Goal: Information Seeking & Learning: Check status

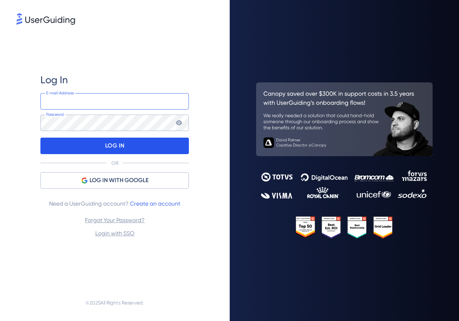
type input "[PERSON_NAME][EMAIL_ADDRESS][DOMAIN_NAME]"
click at [89, 141] on div "LOG IN" at bounding box center [114, 146] width 148 height 16
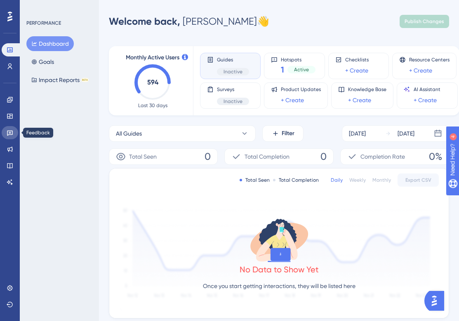
click at [14, 132] on link at bounding box center [10, 132] width 16 height 13
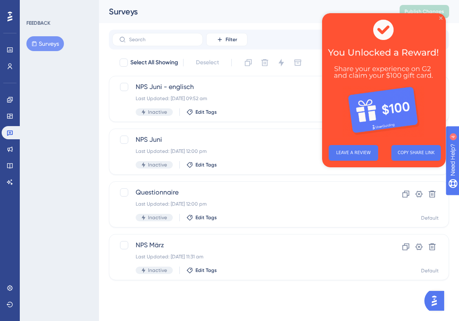
click at [439, 18] on icon "Close Preview" at bounding box center [440, 17] width 3 height 3
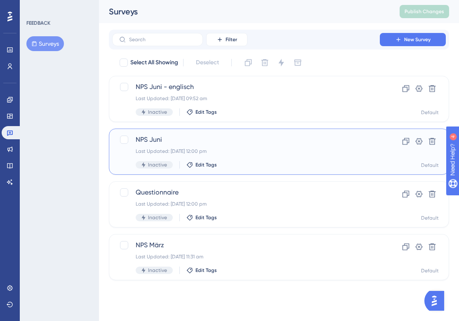
click at [168, 145] on div "NPS Juni Last Updated: [DATE] 12:00 pm Inactive Edit Tags" at bounding box center [246, 152] width 221 height 34
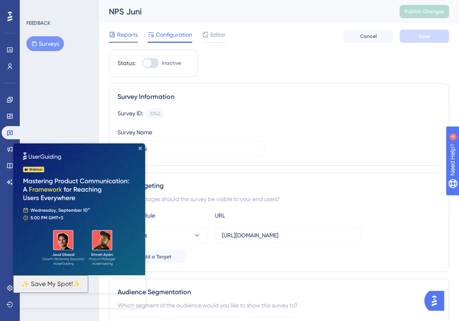
click at [127, 33] on span "Reports" at bounding box center [127, 35] width 21 height 10
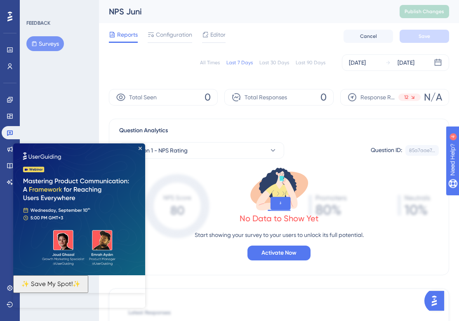
click at [139, 145] on img at bounding box center [79, 209] width 132 height 132
click at [142, 148] on img at bounding box center [79, 209] width 132 height 132
click at [168, 264] on div "No Data to Show Yet Start showing your survey to your users to unlock its full …" at bounding box center [278, 213] width 319 height 108
click at [141, 147] on icon "Close Preview" at bounding box center [140, 148] width 3 height 3
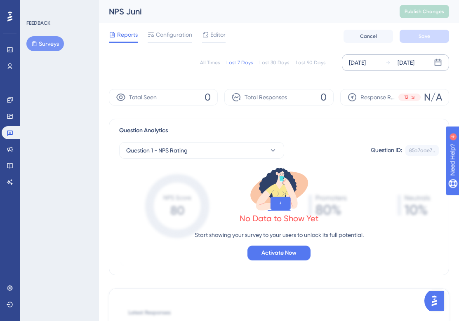
click at [361, 64] on div "[DATE]" at bounding box center [357, 63] width 17 height 10
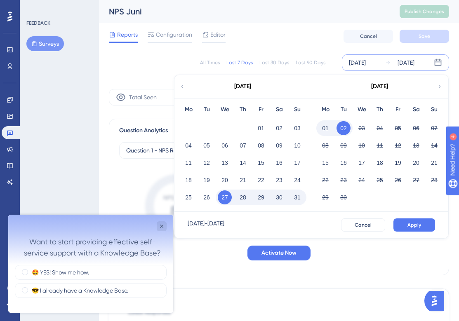
click at [182, 89] on icon at bounding box center [182, 86] width 6 height 7
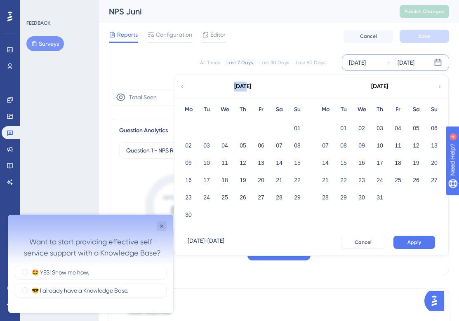
click at [182, 89] on icon at bounding box center [182, 86] width 6 height 7
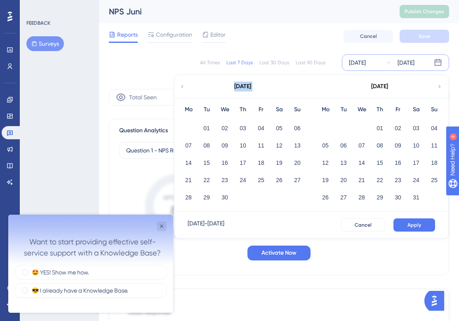
click at [182, 89] on icon at bounding box center [182, 86] width 6 height 7
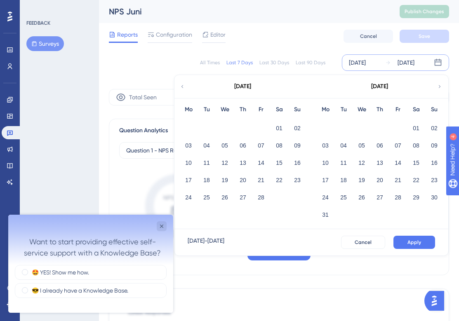
click at [439, 85] on icon at bounding box center [440, 86] width 6 height 7
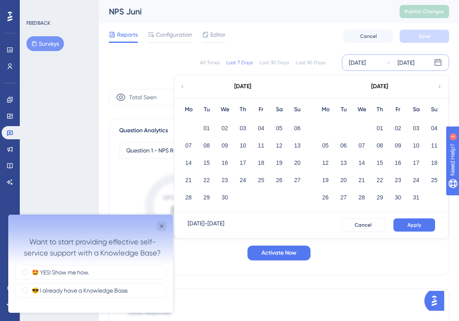
click at [439, 85] on icon at bounding box center [440, 86] width 6 height 7
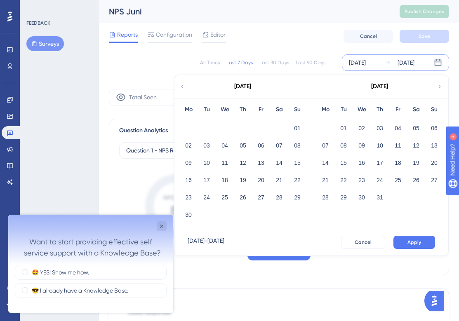
click at [336, 124] on div "01" at bounding box center [343, 128] width 18 height 16
click at [341, 129] on button "01" at bounding box center [343, 128] width 14 height 14
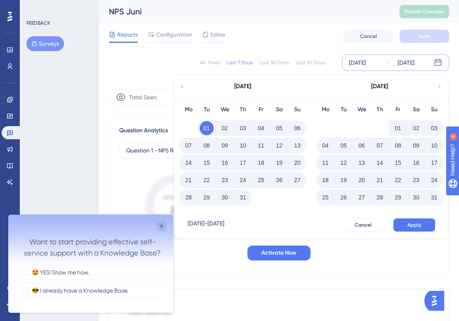
click at [183, 83] on icon at bounding box center [182, 86] width 6 height 7
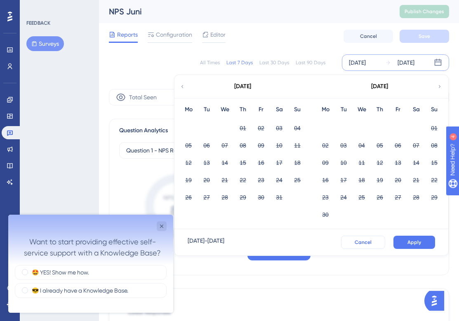
click at [361, 236] on button "Cancel" at bounding box center [363, 242] width 44 height 13
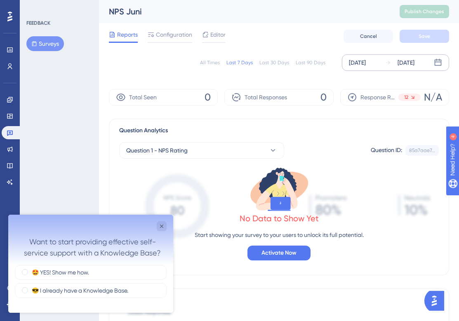
click at [366, 61] on div "[DATE]" at bounding box center [357, 63] width 17 height 10
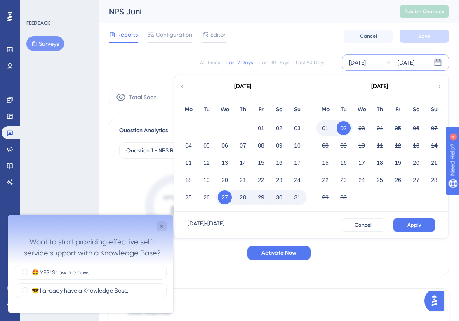
click at [181, 86] on icon at bounding box center [182, 86] width 6 height 7
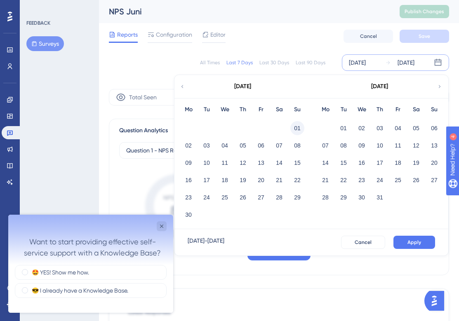
click at [291, 125] on button "01" at bounding box center [297, 128] width 14 height 14
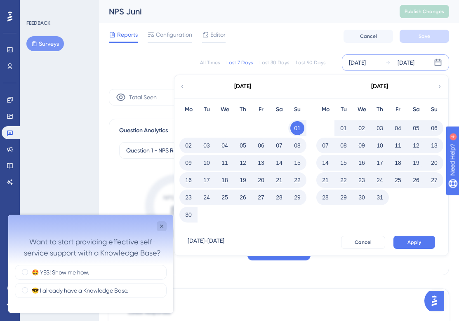
click at [442, 86] on icon at bounding box center [440, 86] width 6 height 7
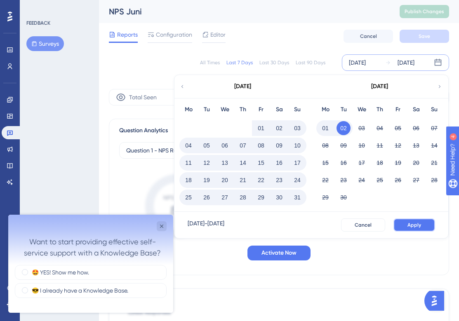
click at [415, 225] on span "Apply" at bounding box center [414, 225] width 14 height 7
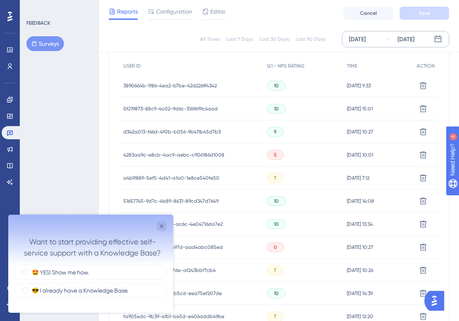
scroll to position [258, 0]
click at [207, 85] on span "3890664b-1f86-4ea2-b7be-42d226ff4342" at bounding box center [170, 86] width 94 height 7
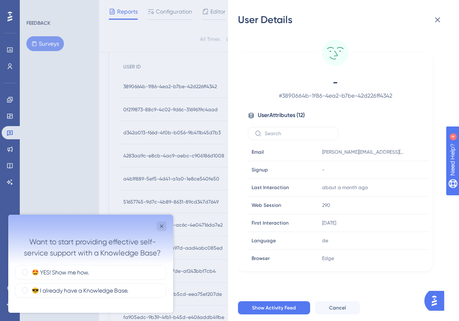
click at [183, 164] on div "User Details - # 3890664b-1f86-4ea2-b7be-42d226ff4342 User Attributes ( 12 ) Em…" at bounding box center [229, 160] width 459 height 321
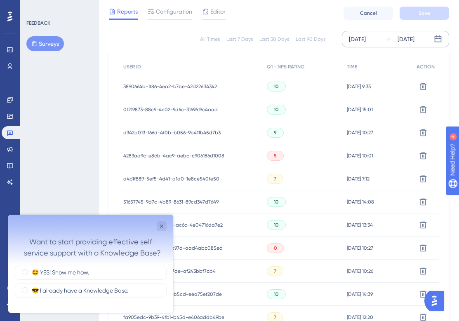
click at [171, 132] on span "d342a013-f66d-4f0b-b056-9b411b45d7b3" at bounding box center [171, 132] width 97 height 7
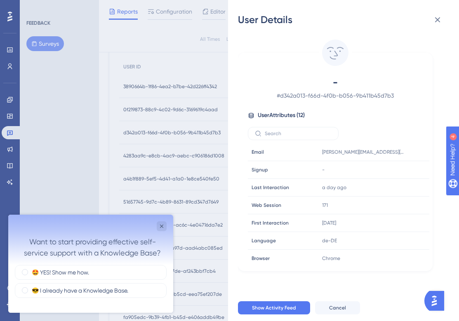
click at [179, 137] on div "User Details - # d342a013-f66d-4f0b-b056-9b411b45d7b3 User Attributes ( 12 ) Em…" at bounding box center [229, 160] width 459 height 321
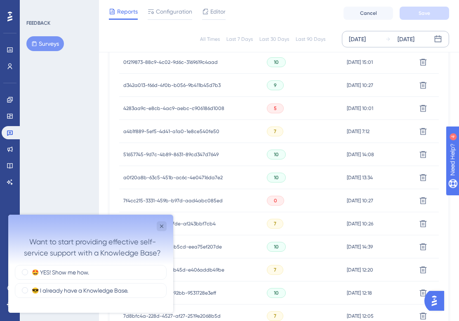
scroll to position [343, 0]
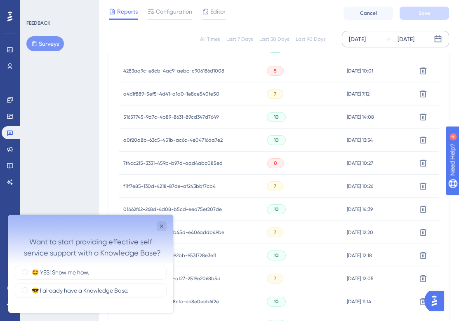
click at [265, 132] on div "10" at bounding box center [303, 140] width 80 height 23
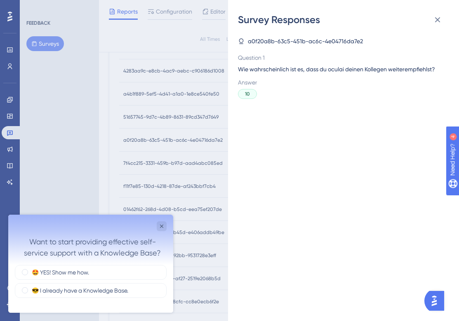
click at [201, 158] on div "Survey Responses a0f20a8b-63c5-451b-ac6c-4e04716da7e2 Question 1 Wie wahrschein…" at bounding box center [229, 160] width 459 height 321
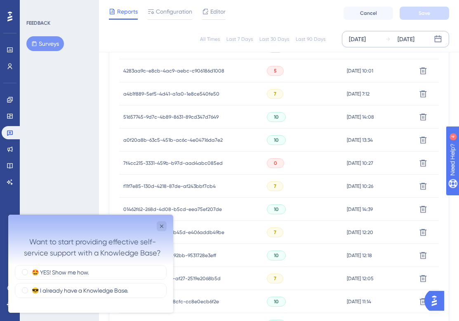
click at [176, 160] on span "7f4cc215-3331-459b-b97d-aad4abc085ed" at bounding box center [172, 163] width 99 height 7
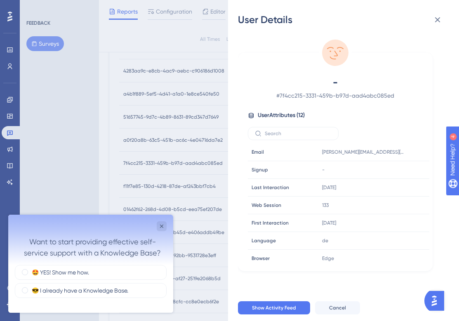
click at [146, 81] on div "User Details - # 7f4cc215-3331-459b-b97d-aad4abc085ed User Attributes ( 12 ) Em…" at bounding box center [229, 160] width 459 height 321
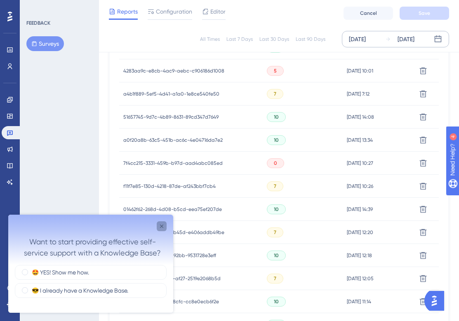
click at [162, 225] on icon "Close survey" at bounding box center [161, 226] width 3 height 3
